Goal: Use online tool/utility: Utilize a website feature to perform a specific function

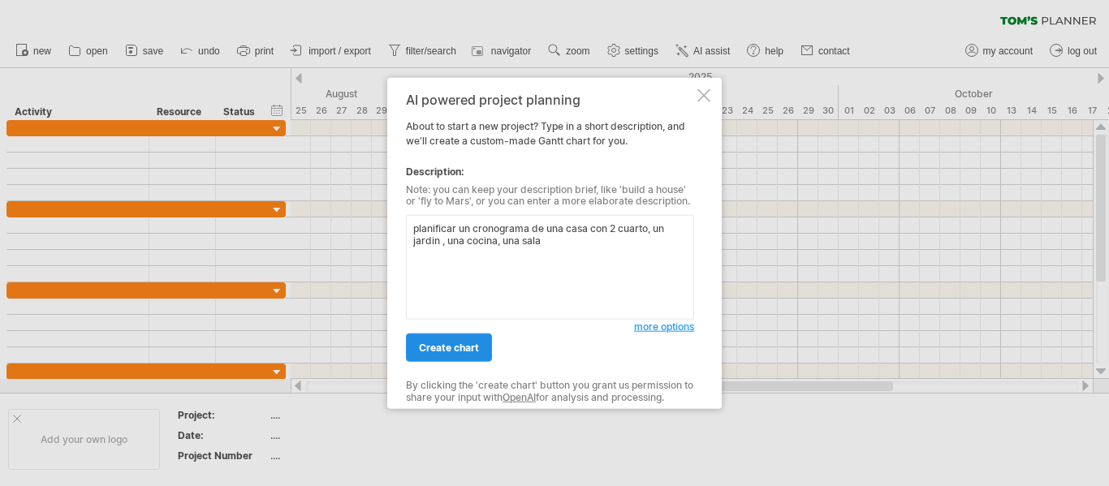
type textarea "planificar un cronograma de una casa con 2 cuarto, un jardin , una cocina, una …"
drag, startPoint x: 453, startPoint y: 340, endPoint x: 469, endPoint y: 347, distance: 17.8
click at [454, 341] on link "create chart" at bounding box center [449, 348] width 86 height 28
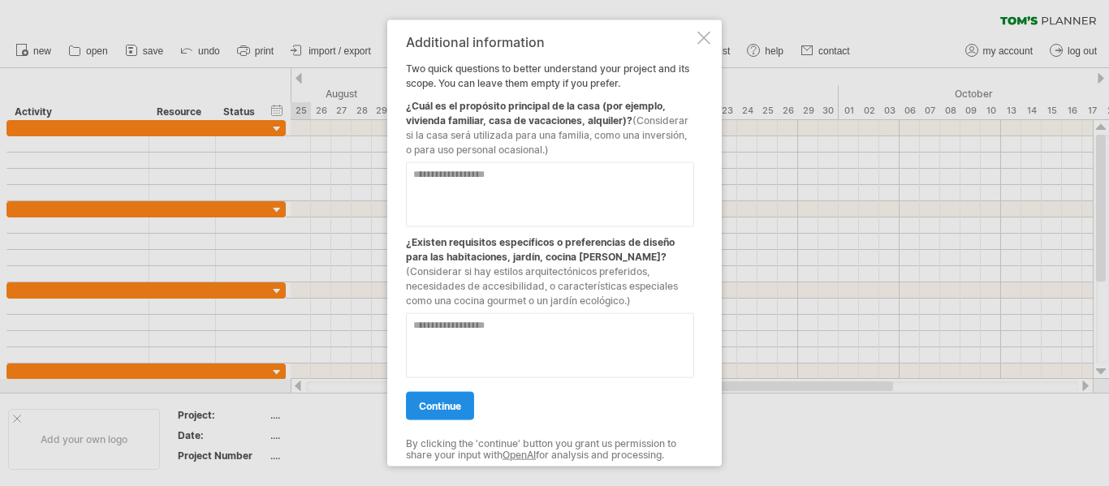
click at [451, 410] on span "continue" at bounding box center [440, 405] width 42 height 12
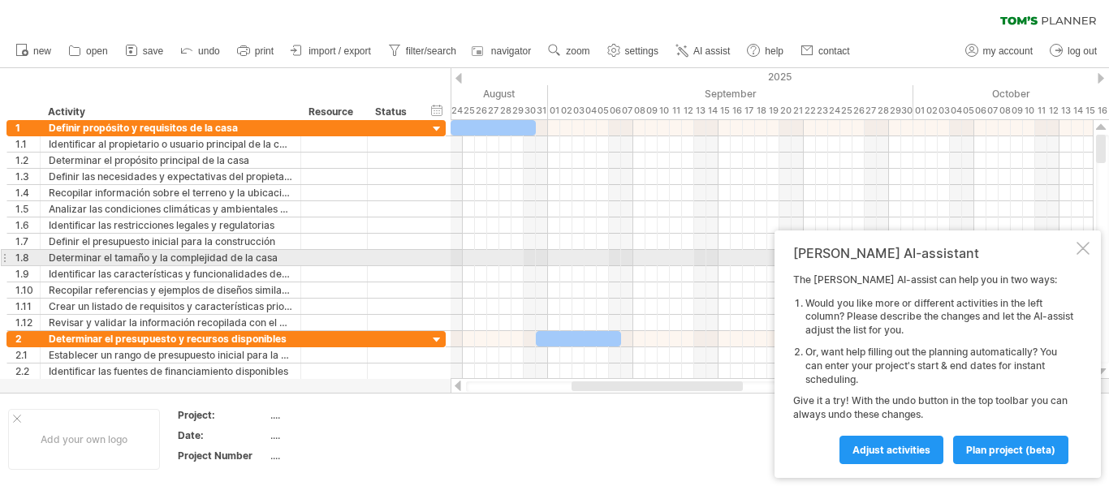
click at [1084, 253] on div "[PERSON_NAME] AI-assistant The [PERSON_NAME] AI-assist can help you in two ways…" at bounding box center [937, 355] width 326 height 248
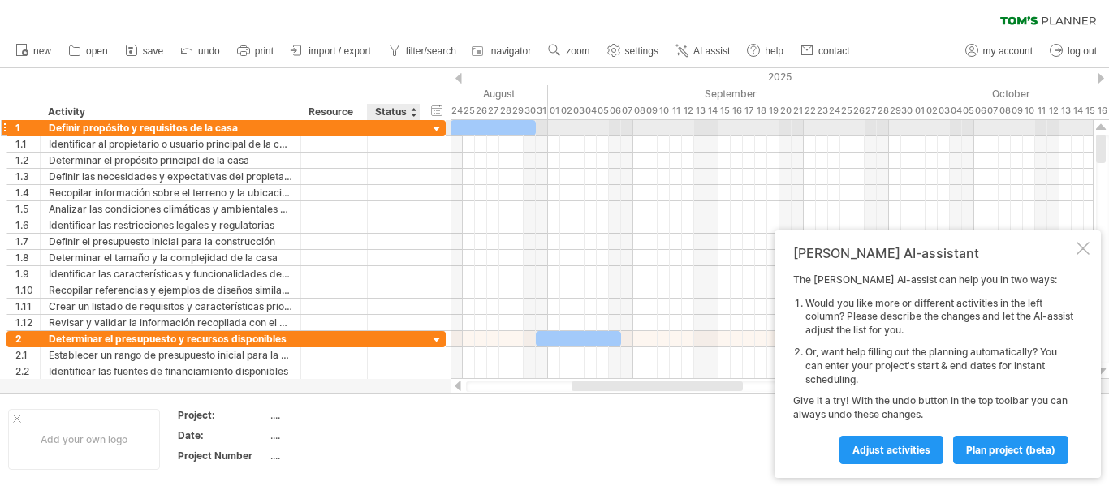
click at [436, 126] on div at bounding box center [436, 129] width 15 height 15
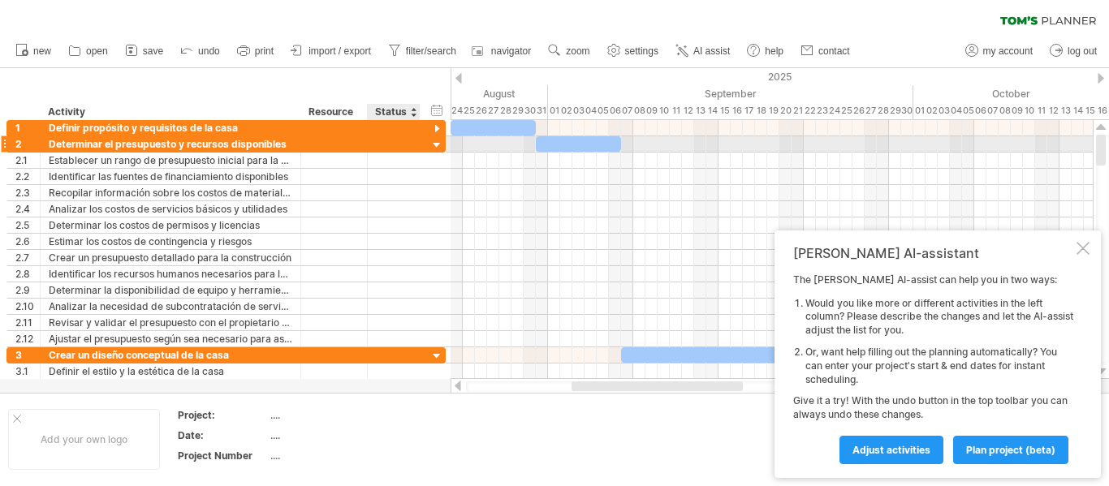
click at [437, 138] on div at bounding box center [436, 145] width 15 height 15
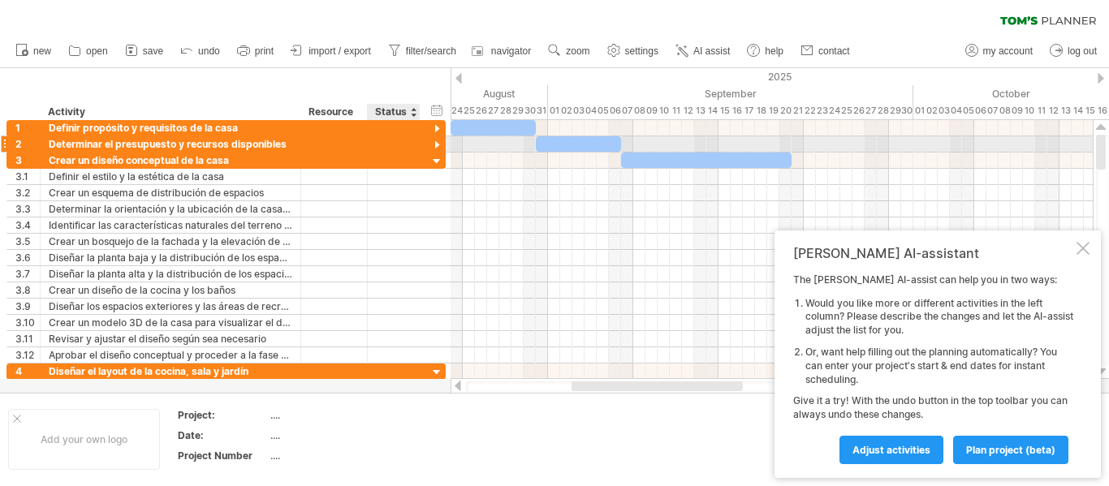
click at [440, 152] on div "**********" at bounding box center [226, 250] width 440 height 260
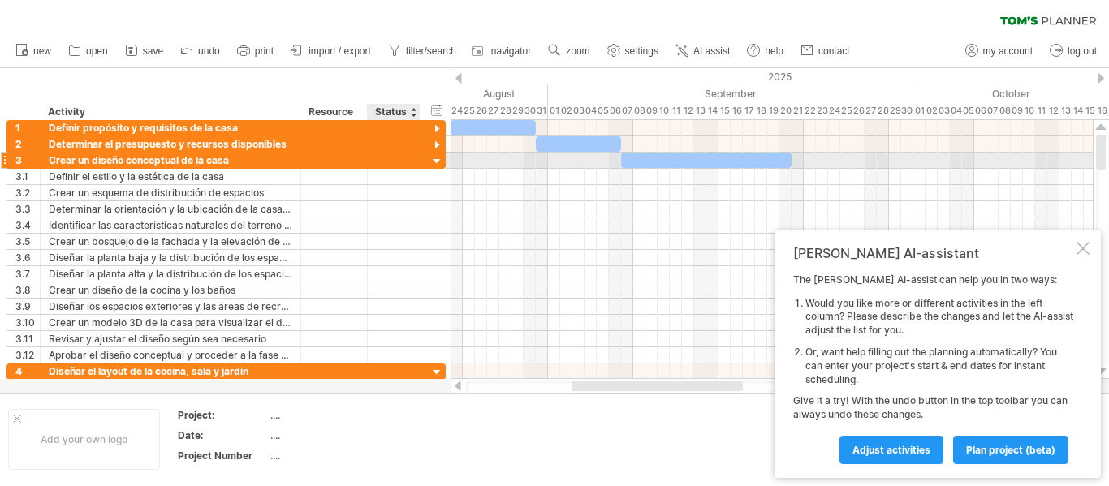
click at [433, 160] on div at bounding box center [436, 161] width 15 height 15
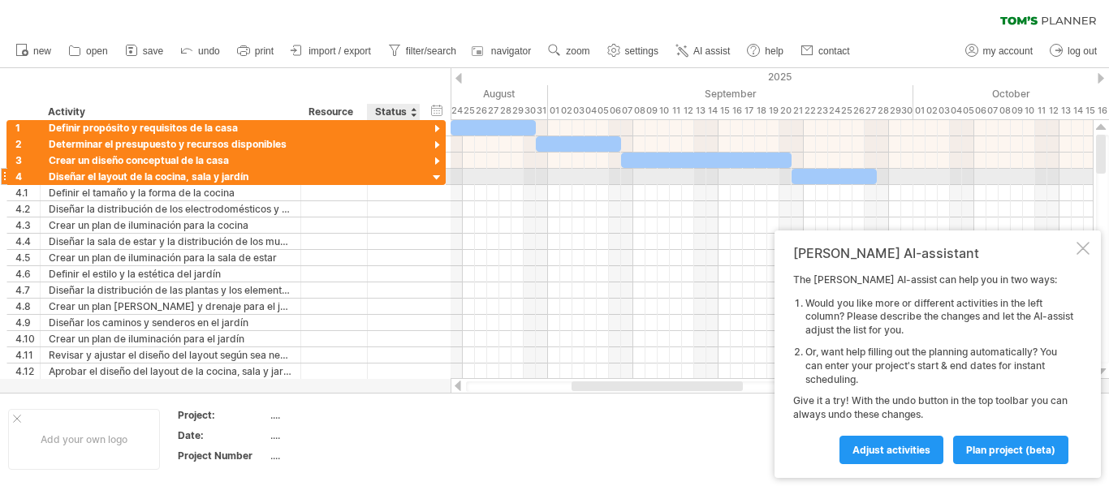
click at [433, 174] on div at bounding box center [436, 177] width 15 height 15
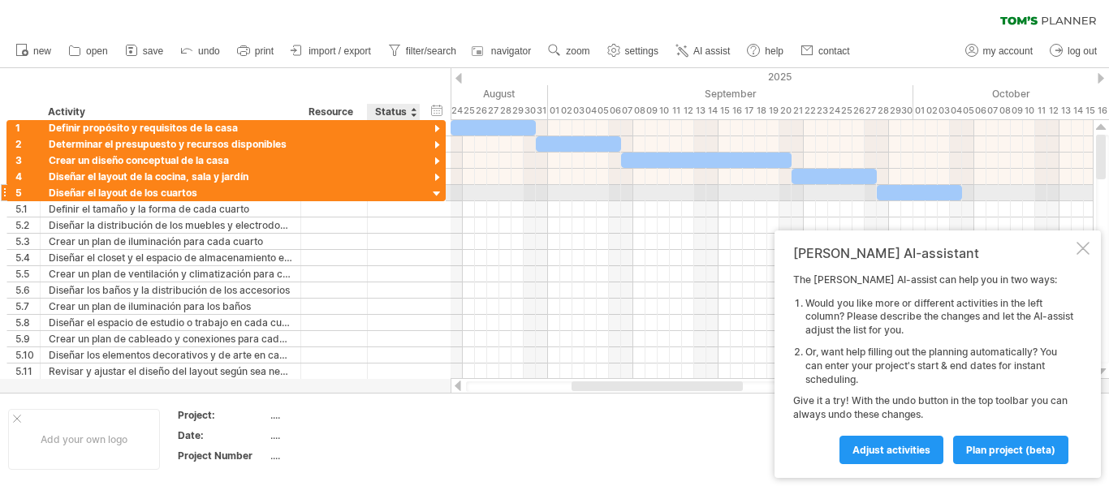
click at [436, 195] on div at bounding box center [436, 194] width 15 height 15
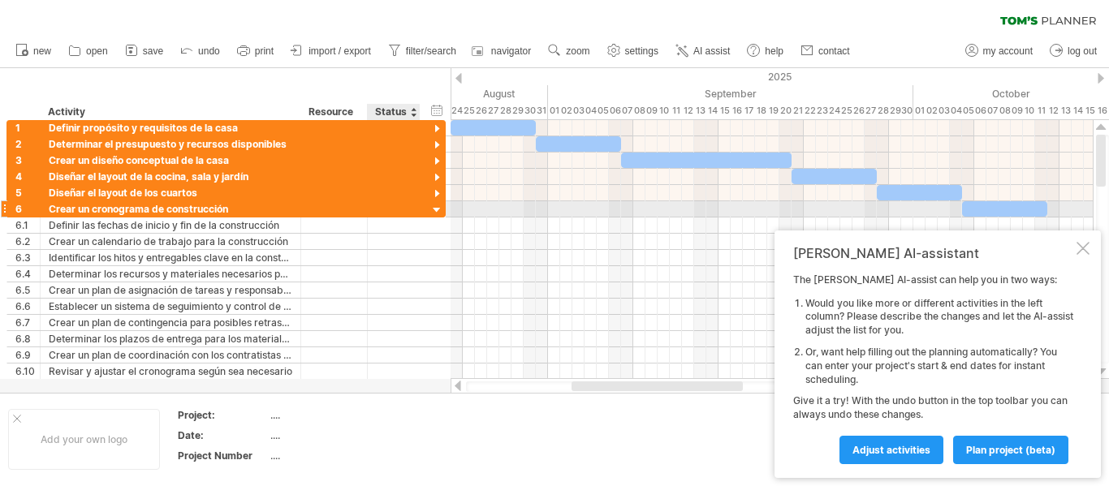
click at [434, 205] on div at bounding box center [436, 210] width 15 height 15
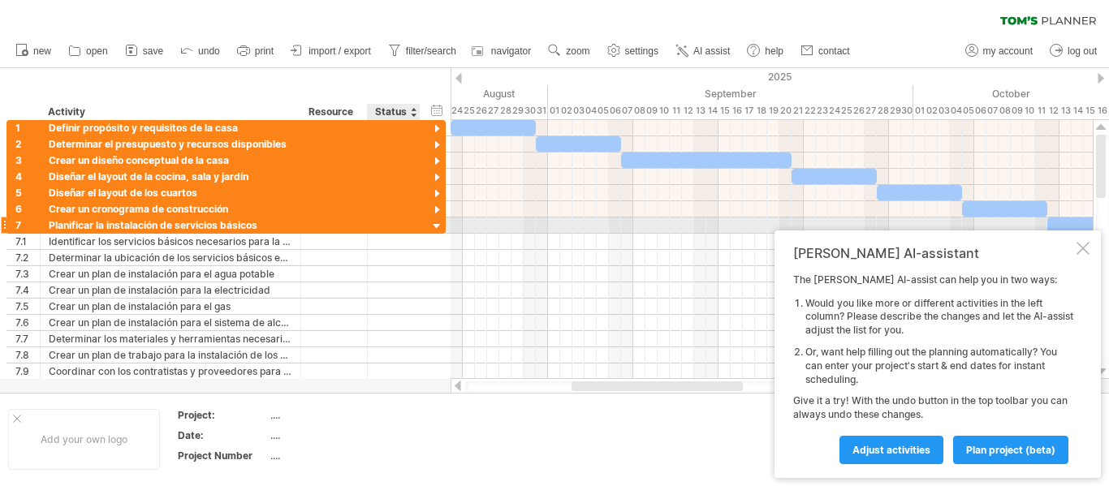
click at [434, 222] on div at bounding box center [436, 226] width 15 height 15
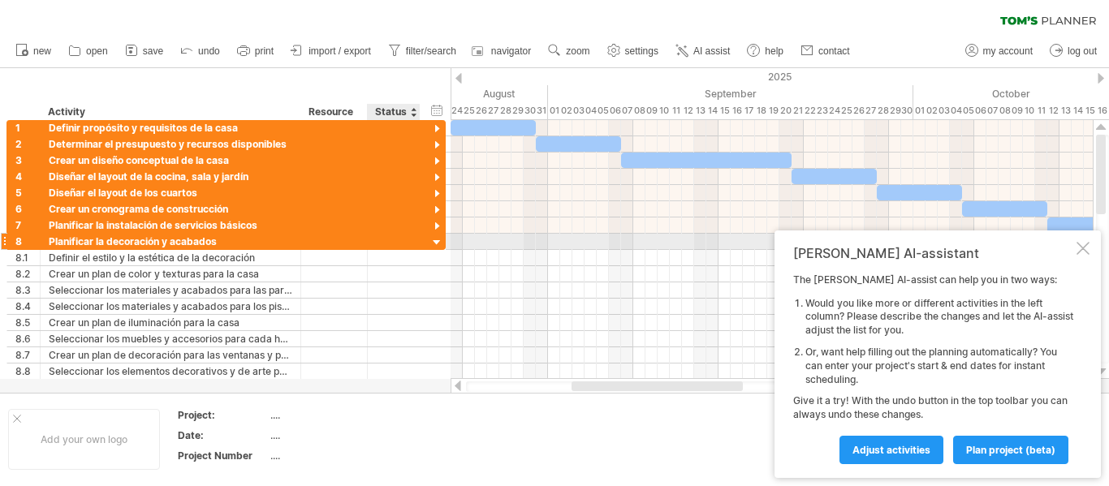
click at [434, 245] on div at bounding box center [436, 242] width 15 height 15
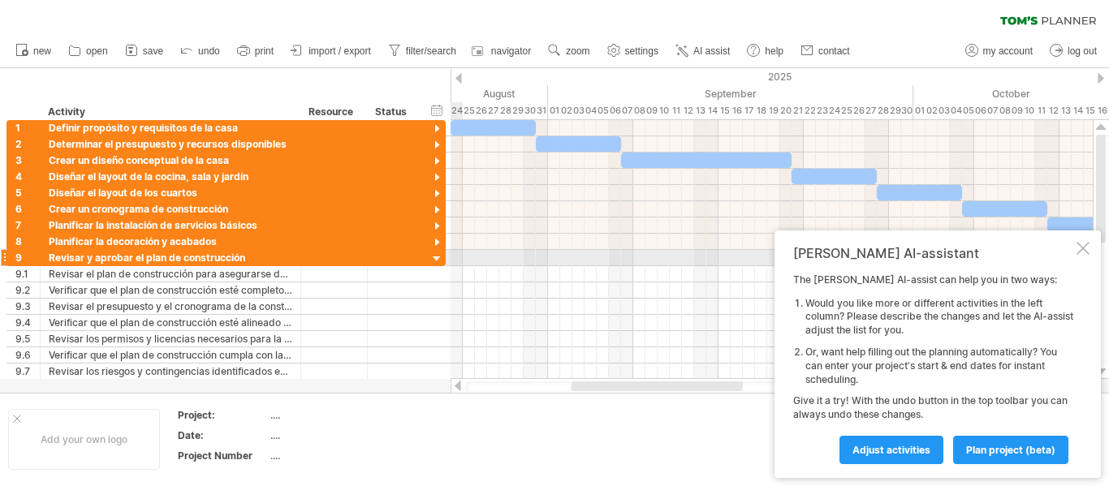
click at [436, 259] on div at bounding box center [436, 259] width 15 height 15
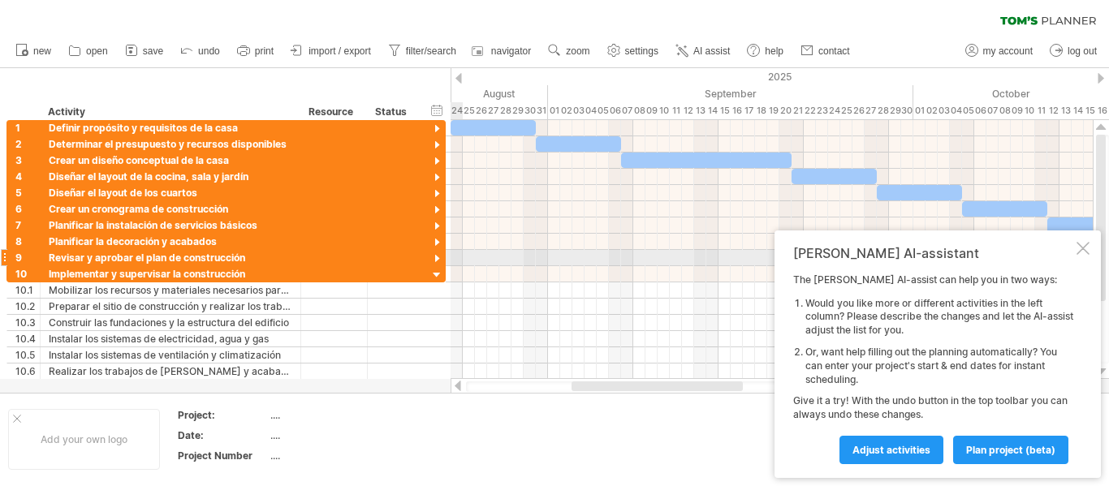
click at [436, 259] on div at bounding box center [436, 259] width 15 height 15
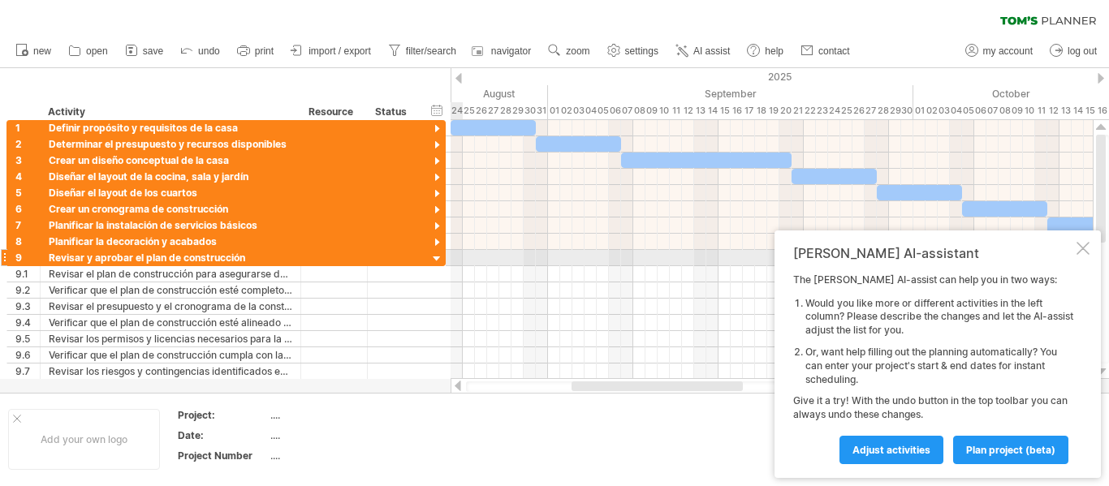
click at [436, 256] on div at bounding box center [436, 259] width 15 height 15
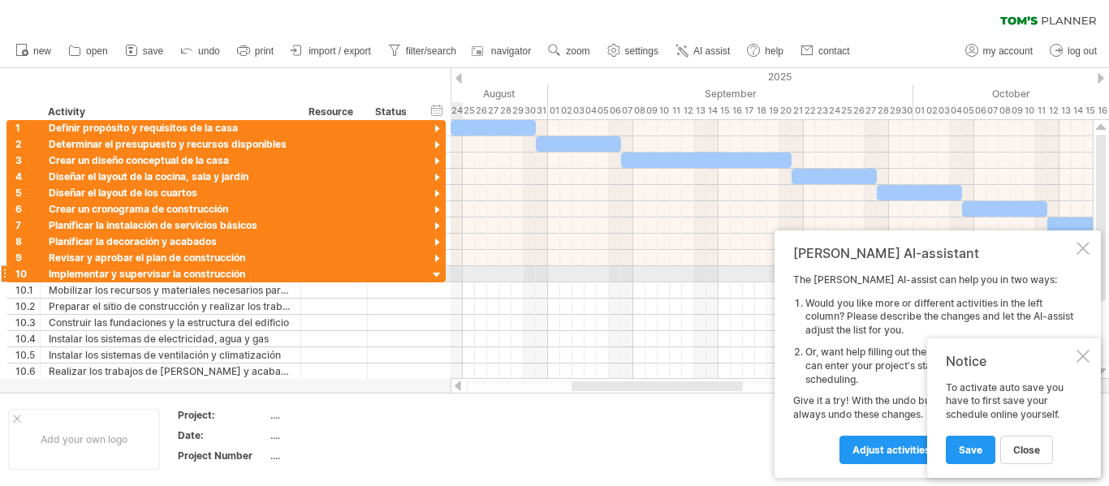
click at [434, 274] on div at bounding box center [436, 275] width 15 height 15
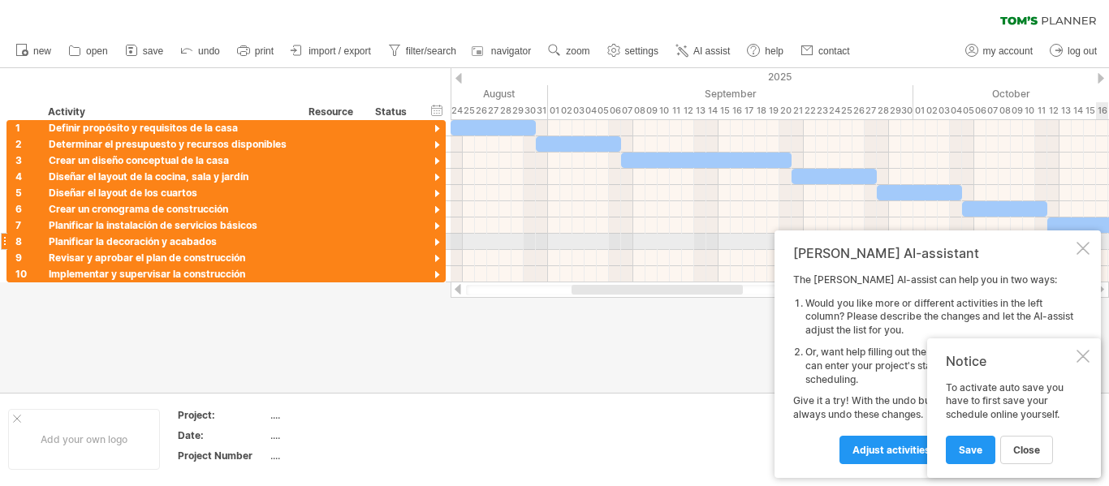
click at [1085, 248] on div at bounding box center [1082, 248] width 13 height 13
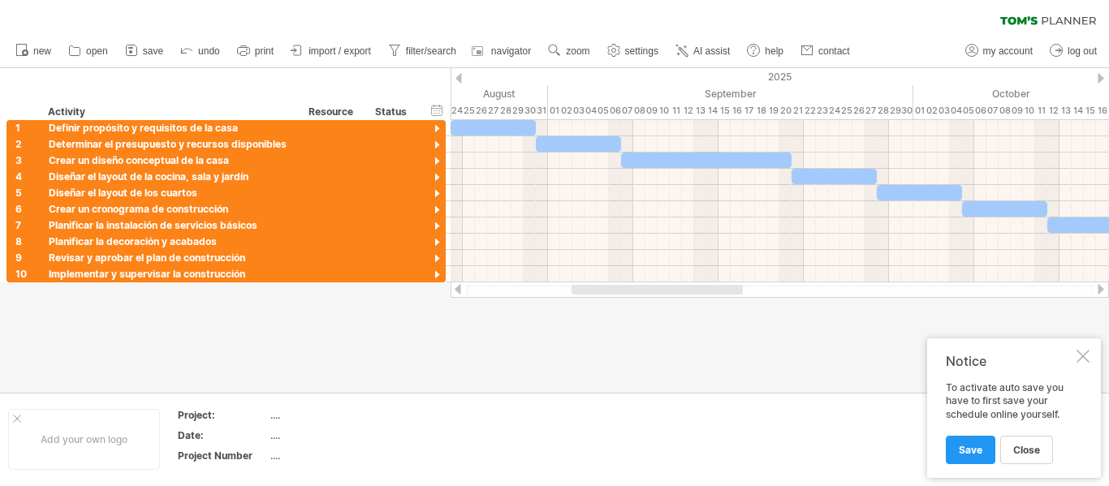
click at [332, 37] on ul "new open" at bounding box center [431, 51] width 849 height 34
click at [337, 46] on span "import / export" at bounding box center [339, 50] width 63 height 11
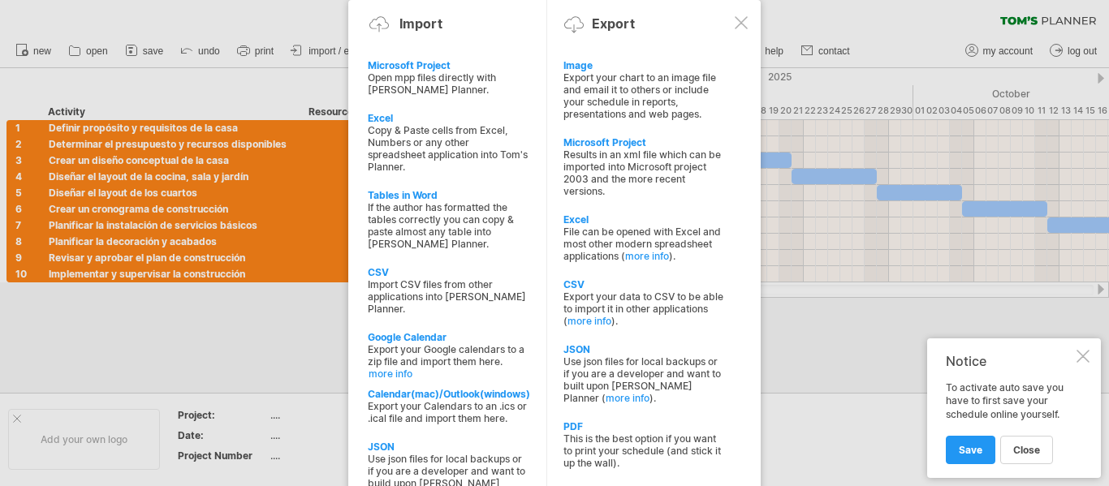
click at [739, 19] on div at bounding box center [741, 22] width 13 height 13
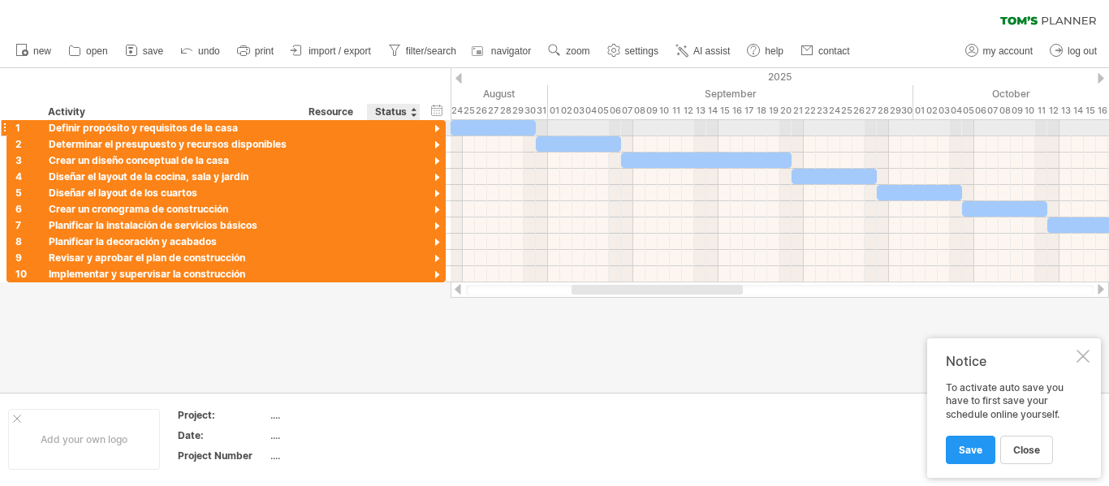
click at [438, 122] on div at bounding box center [436, 129] width 15 height 15
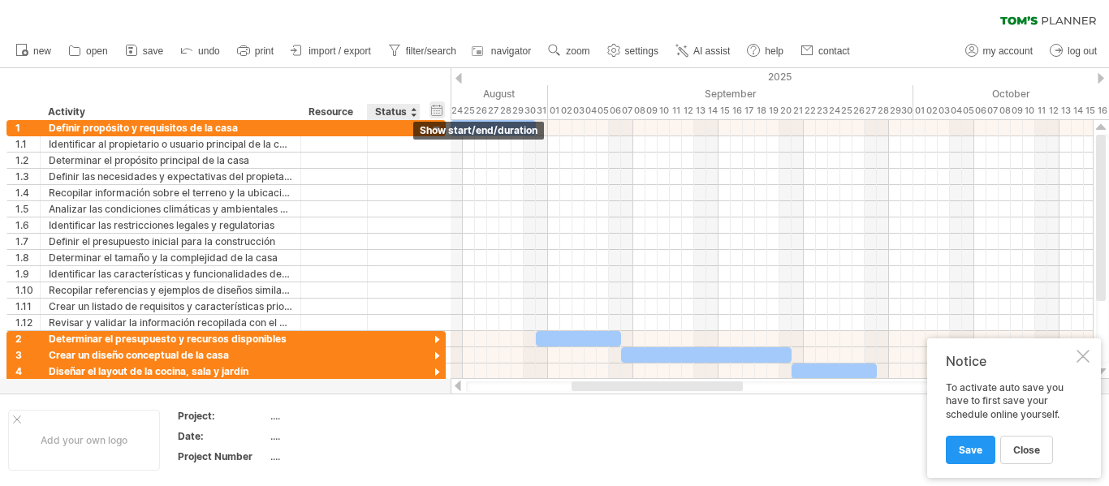
click at [431, 106] on div "hide start/end/duration show start/end/duration" at bounding box center [436, 109] width 15 height 17
